Goal: Task Accomplishment & Management: Manage account settings

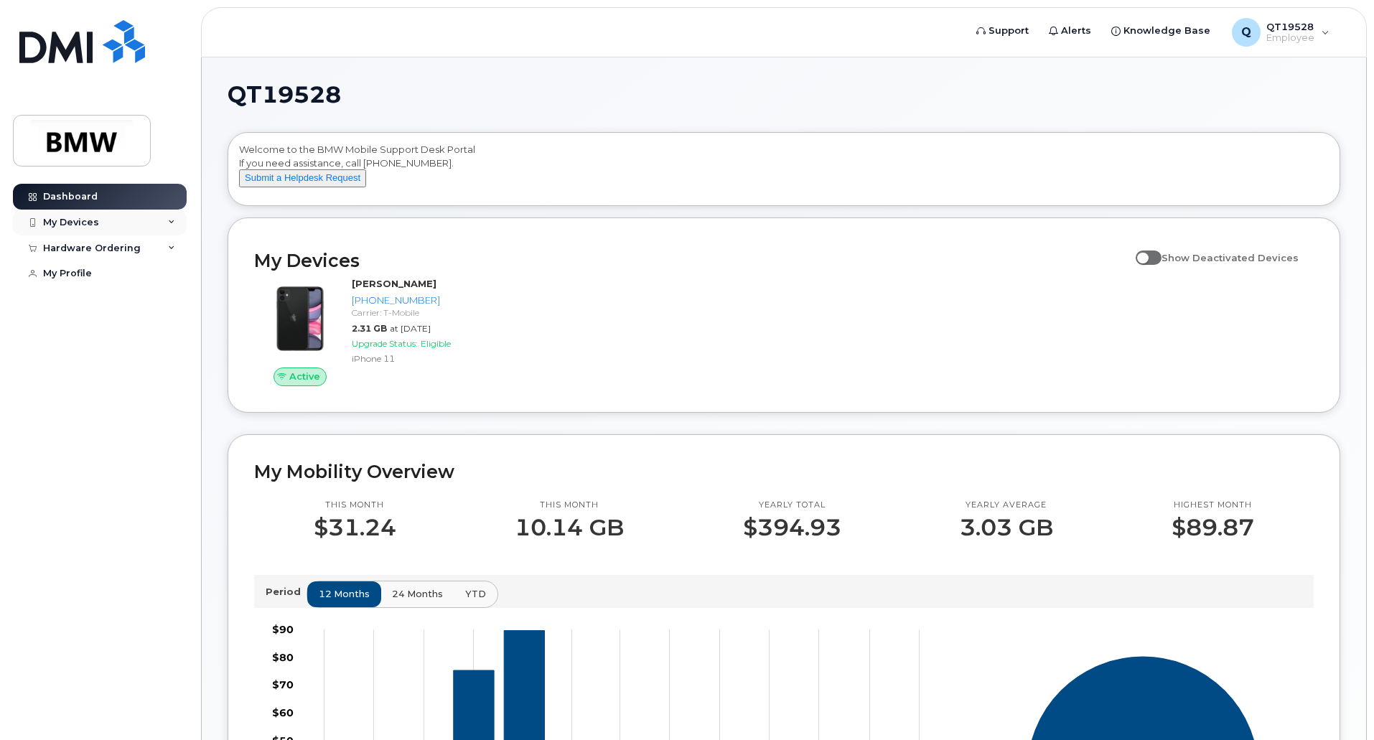
click at [168, 223] on icon at bounding box center [171, 222] width 7 height 7
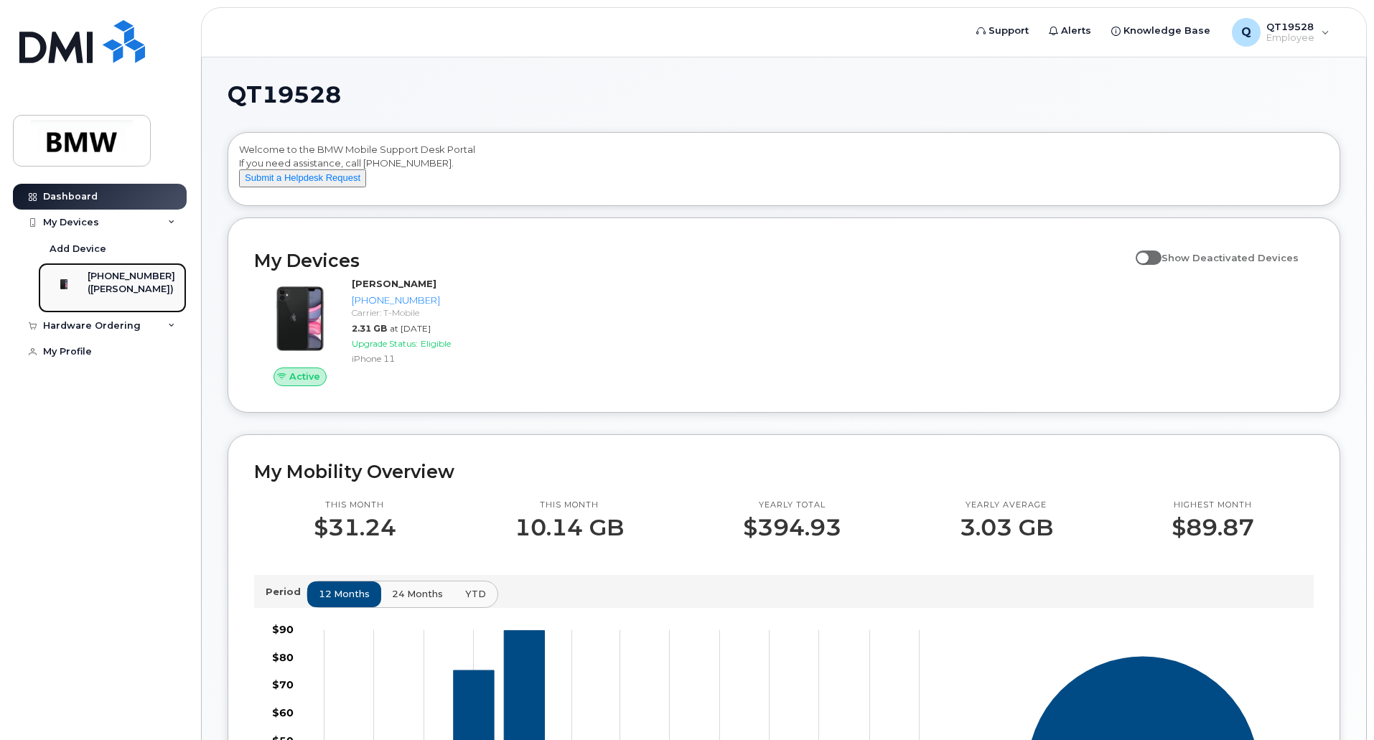
click at [116, 279] on div "[PHONE_NUMBER]" at bounding box center [132, 276] width 88 height 13
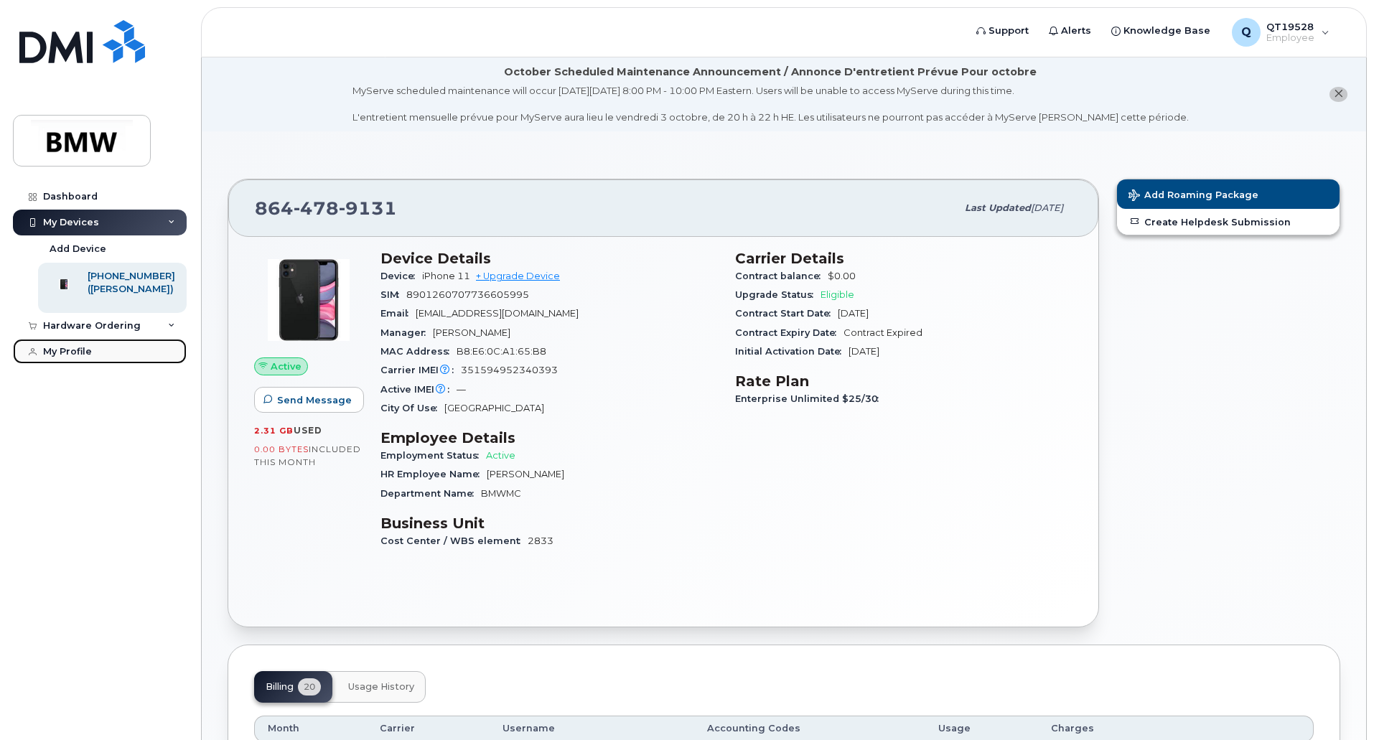
click at [70, 358] on div "My Profile" at bounding box center [67, 351] width 49 height 11
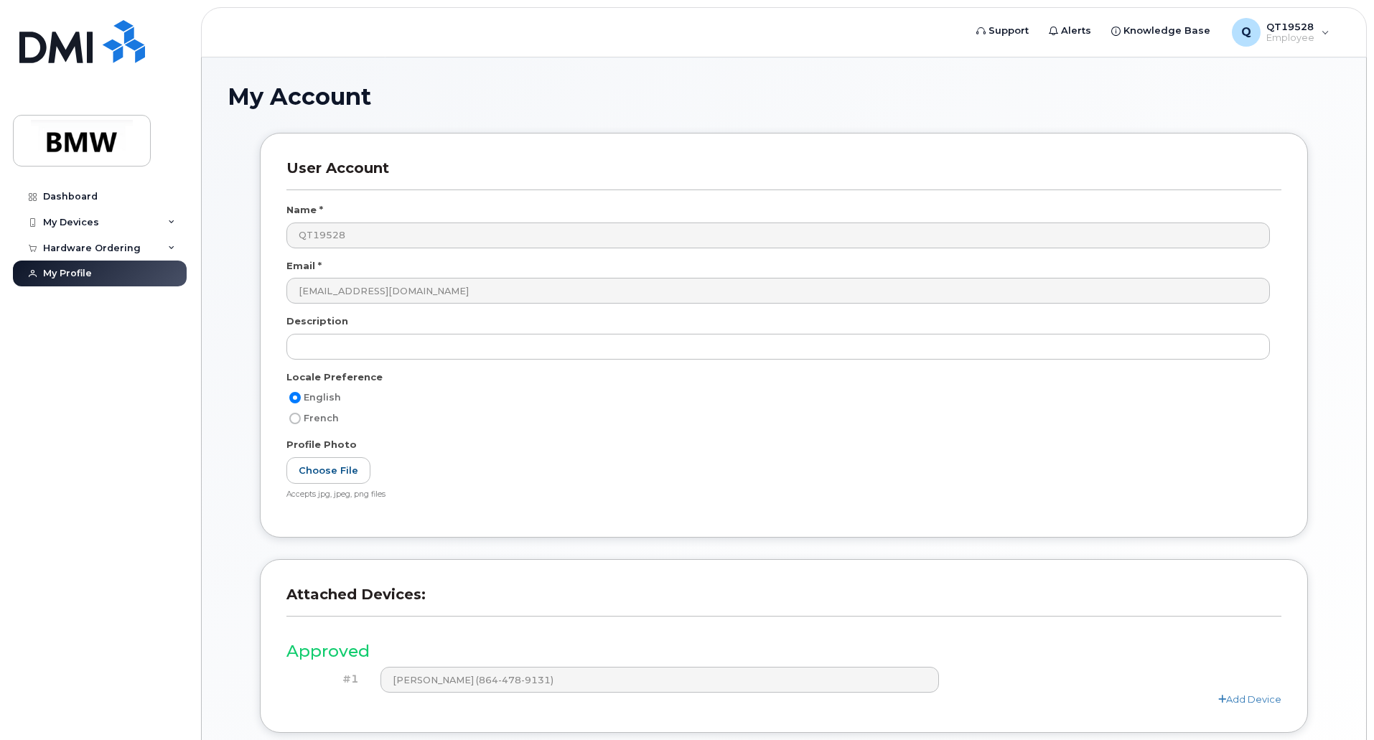
scroll to position [186, 0]
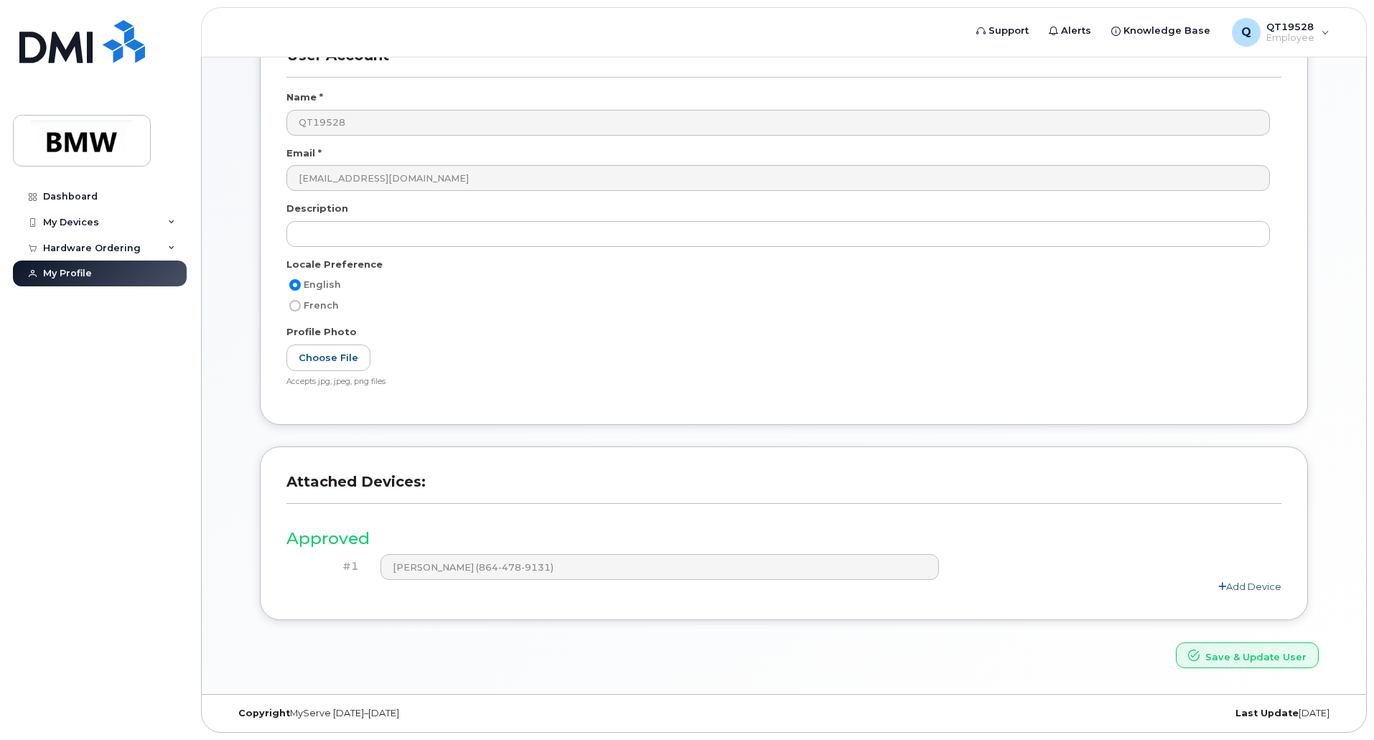
click at [1231, 583] on link "Add Device" at bounding box center [1249, 586] width 63 height 11
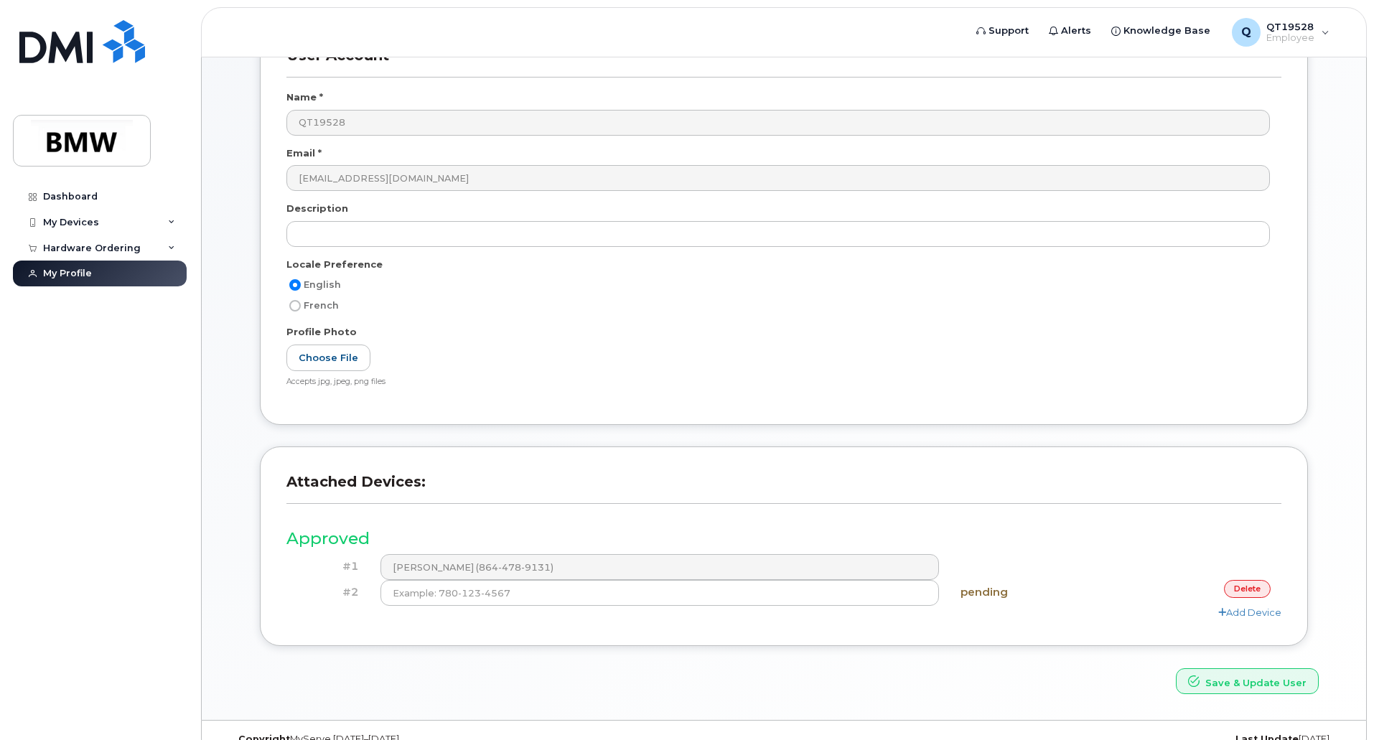
click at [1252, 585] on link "delete" at bounding box center [1247, 589] width 47 height 18
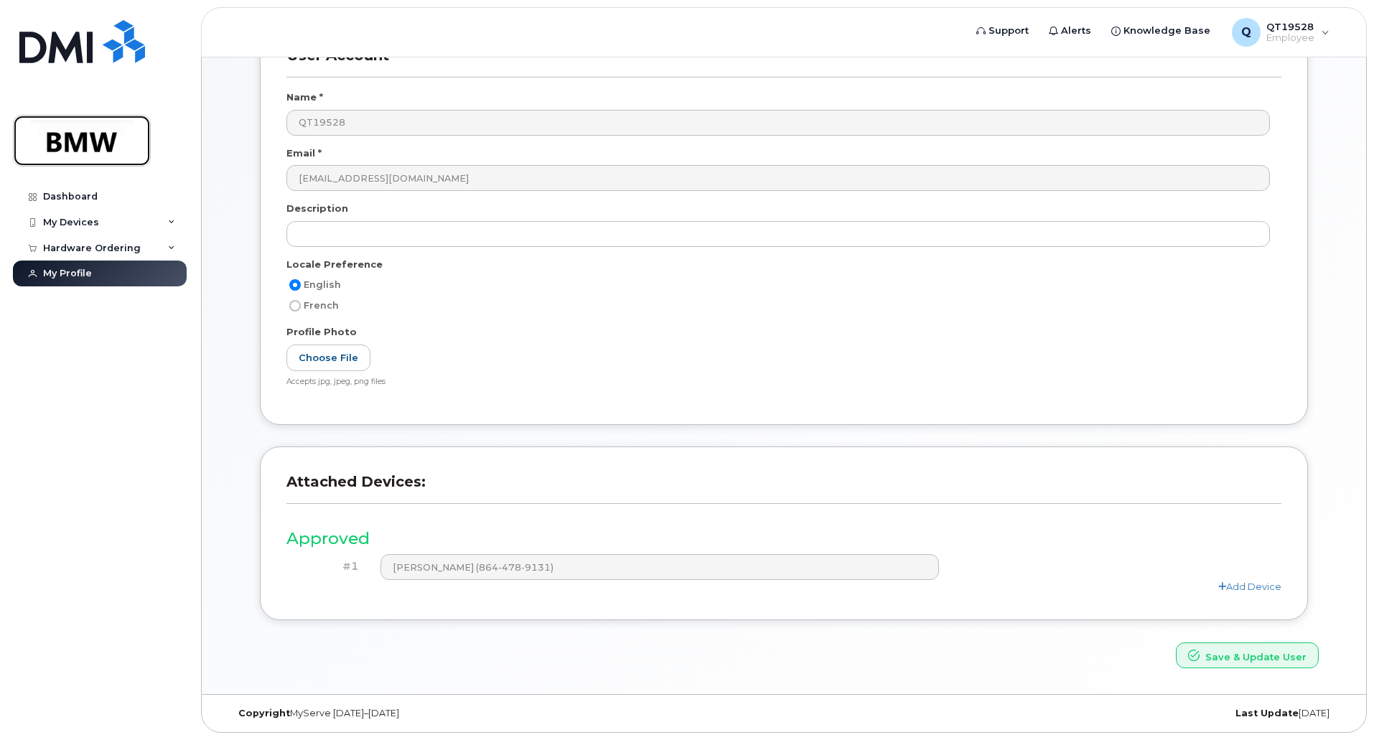
click at [85, 138] on img at bounding box center [82, 141] width 111 height 42
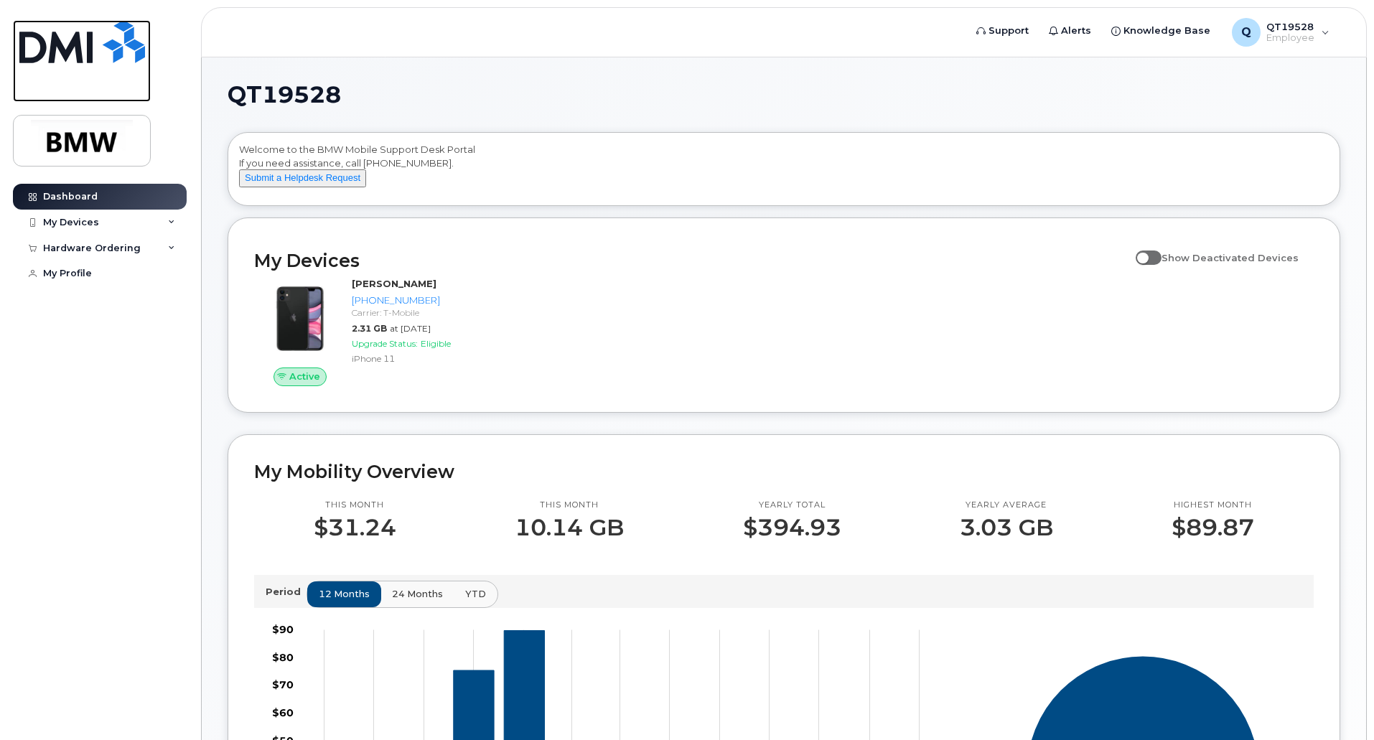
click at [70, 43] on img at bounding box center [82, 41] width 126 height 43
